Goal: Task Accomplishment & Management: Use online tool/utility

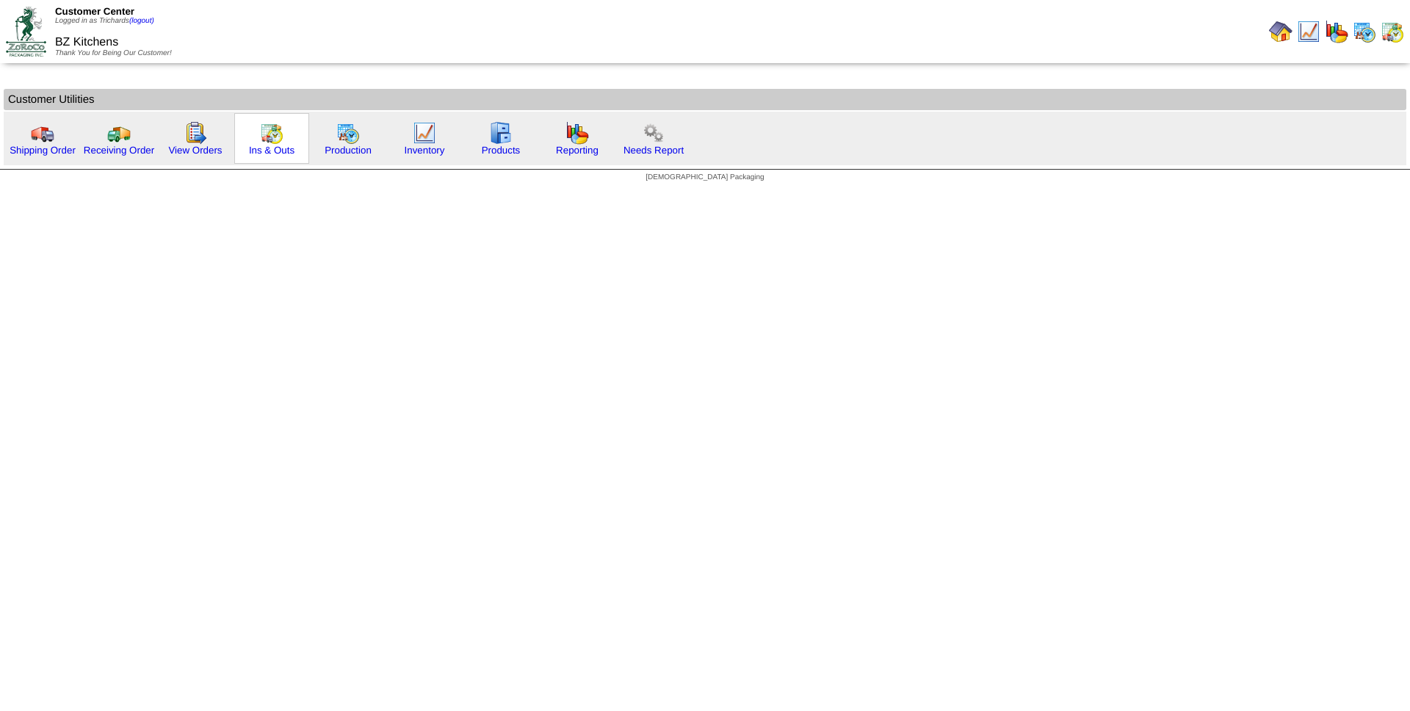
click at [279, 140] on img at bounding box center [272, 133] width 24 height 24
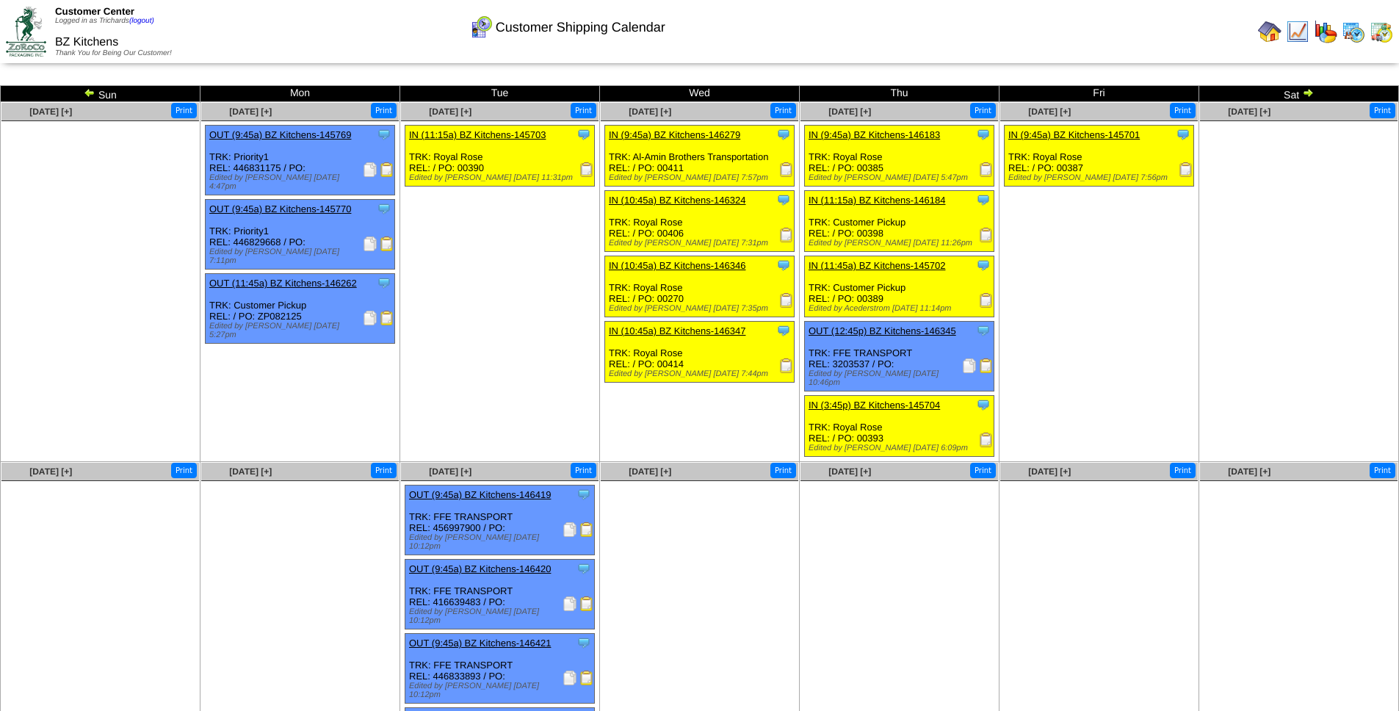
click at [263, 234] on div "Clone Item OUT (9:45a) BZ Kitchens-145770 BZ Kitchens ScheduleID: 145770 180 CS…" at bounding box center [300, 235] width 189 height 70
copy div "446829668"
click at [853, 365] on div "Clone Item OUT (12:45p) BZ Kitchens-146345 BZ Kitchens ScheduleID: 146345 60 CS…" at bounding box center [899, 357] width 189 height 70
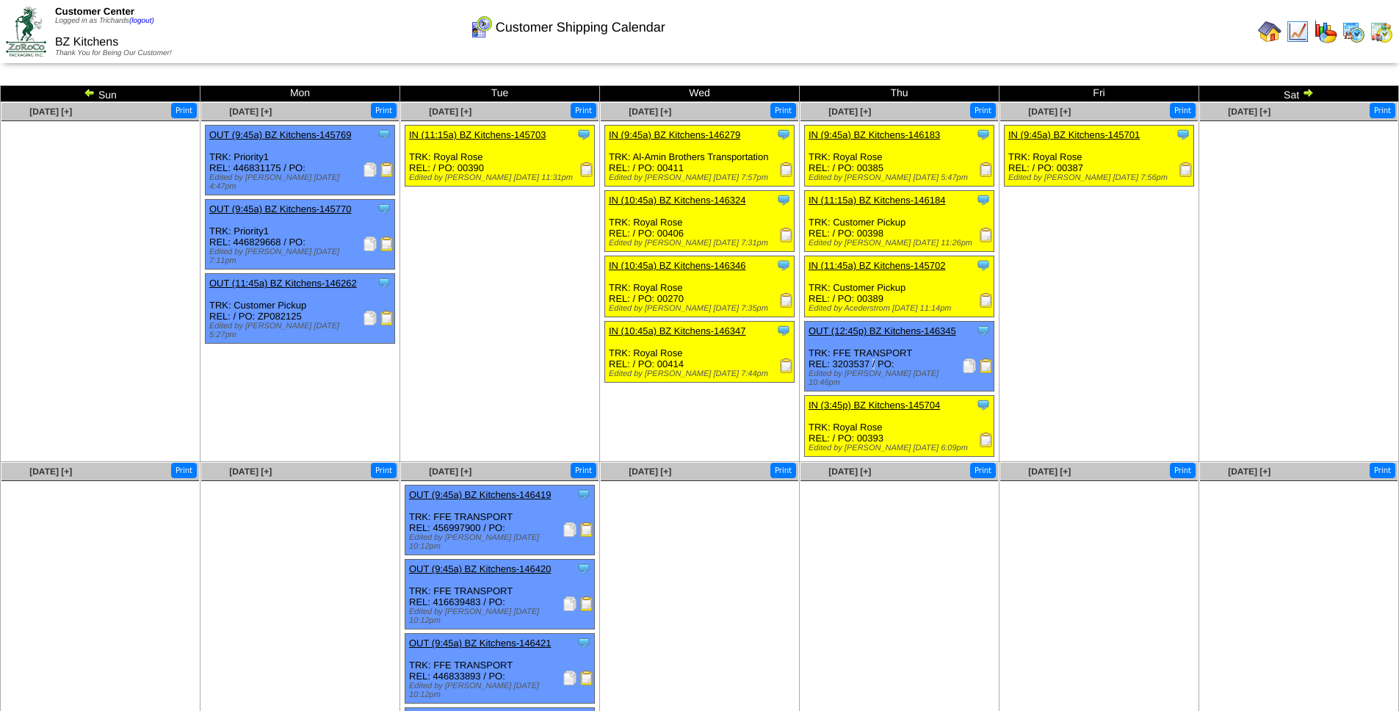
copy div "3203537"
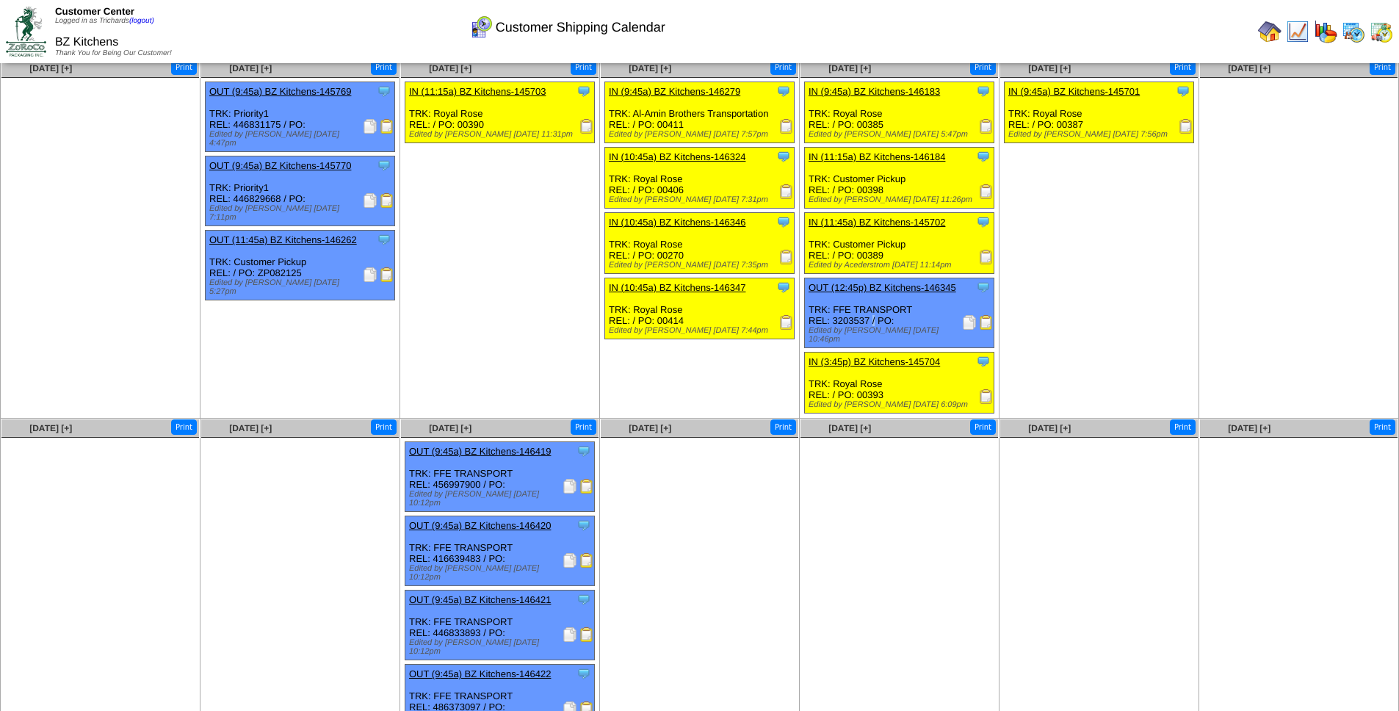
scroll to position [48, 0]
